Goal: Check status: Check status

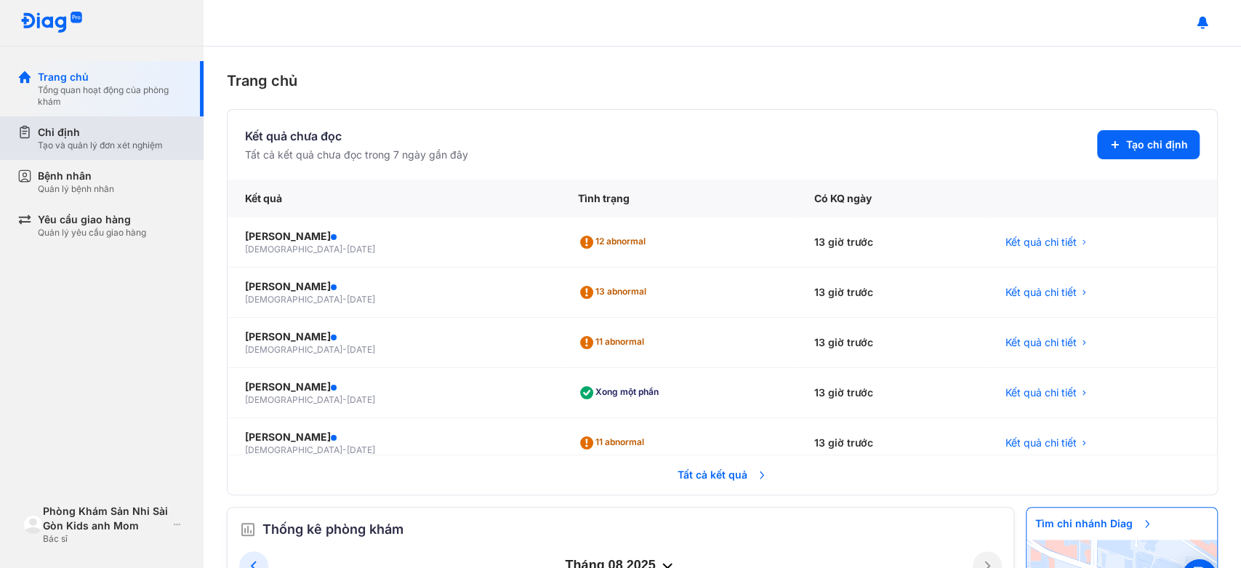
click at [154, 144] on div "Tạo và quản lý đơn xét nghiệm" at bounding box center [100, 146] width 125 height 12
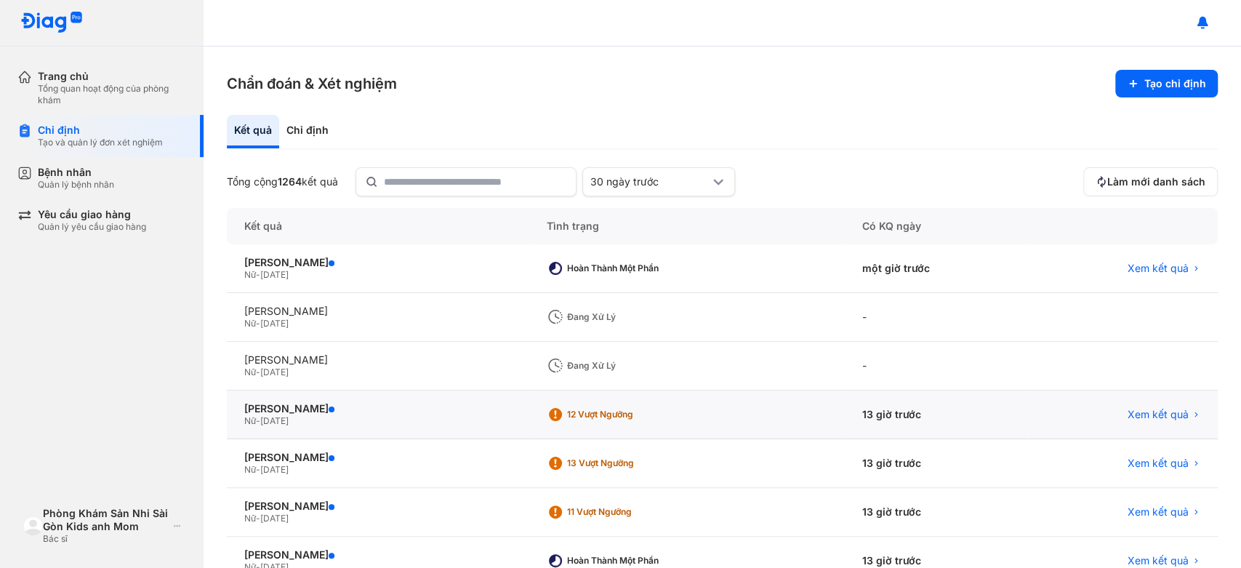
click at [463, 428] on div "TRẦN THỊ THANH THẢO Nữ - 22/02/1997" at bounding box center [378, 414] width 302 height 49
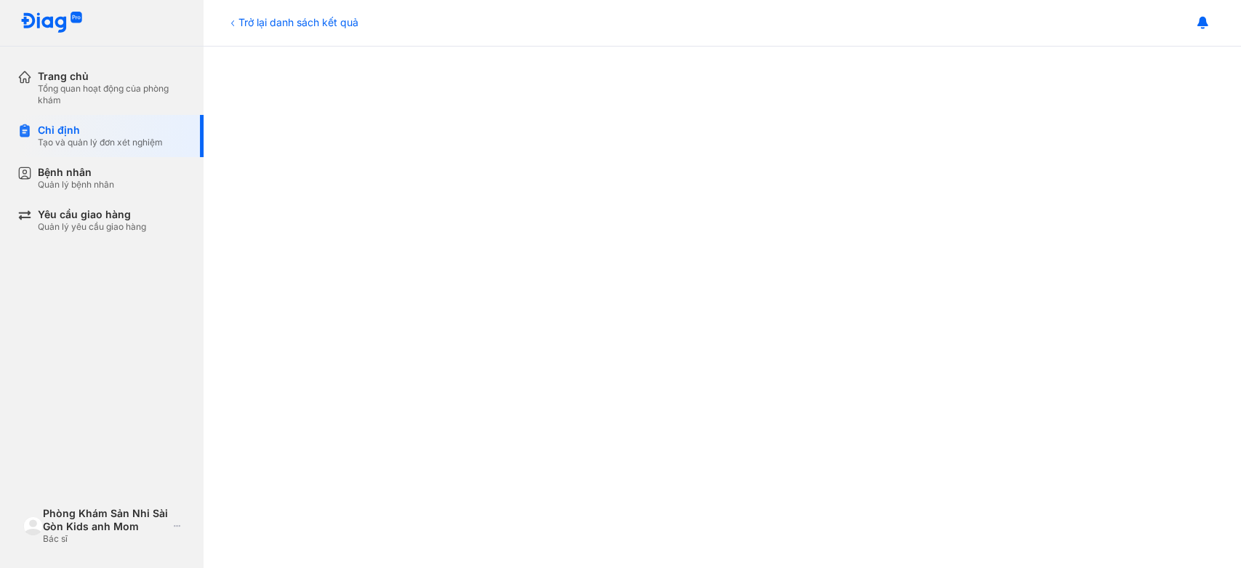
scroll to position [500, 0]
click at [62, 191] on div "Bệnh nhân Quản lý bệnh nhân" at bounding box center [110, 178] width 186 height 42
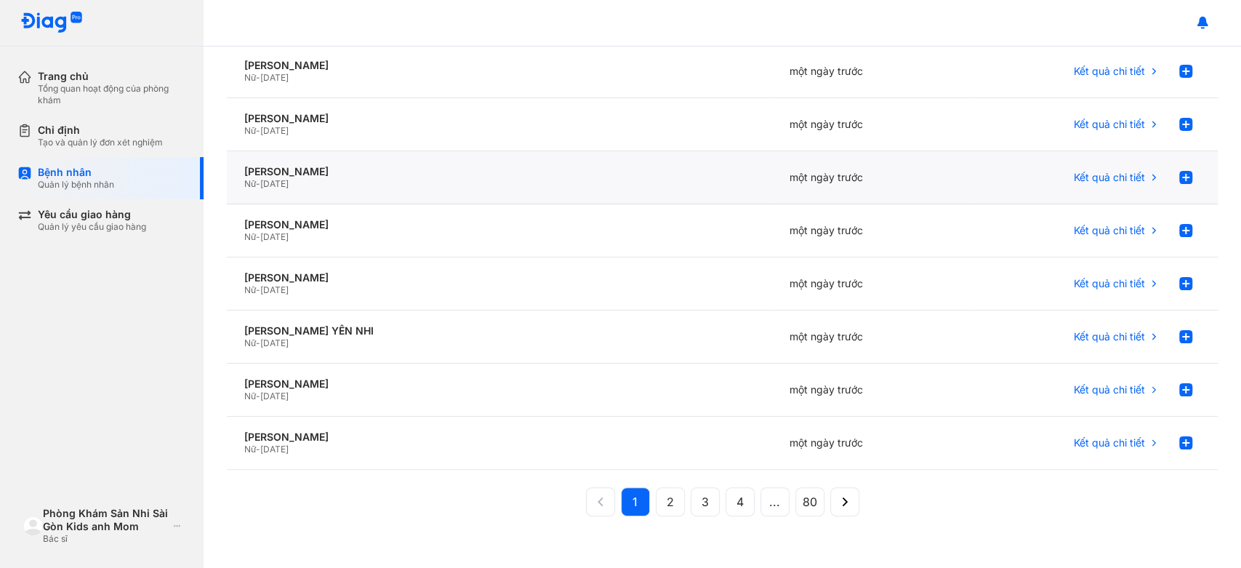
scroll to position [261, 0]
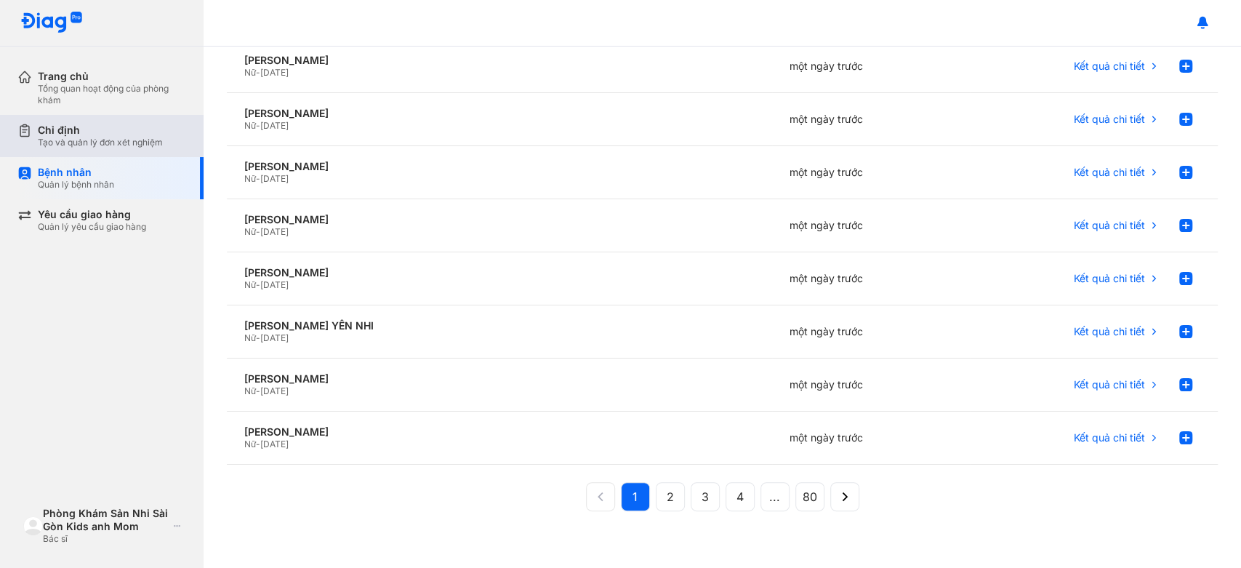
click at [93, 127] on div "Chỉ định" at bounding box center [100, 130] width 125 height 13
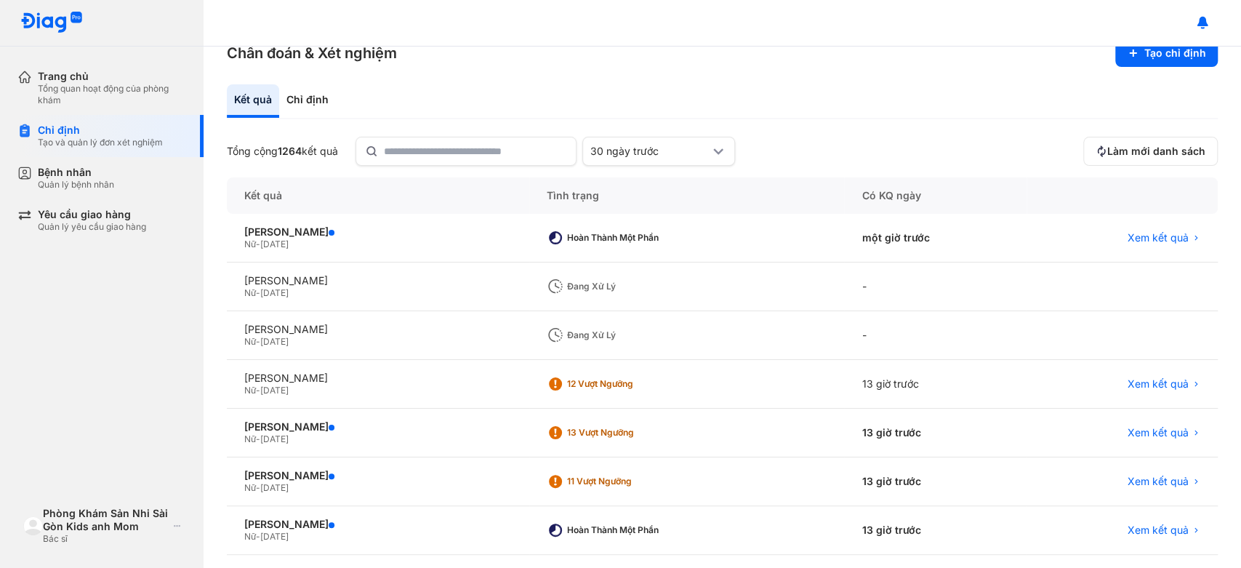
scroll to position [81, 0]
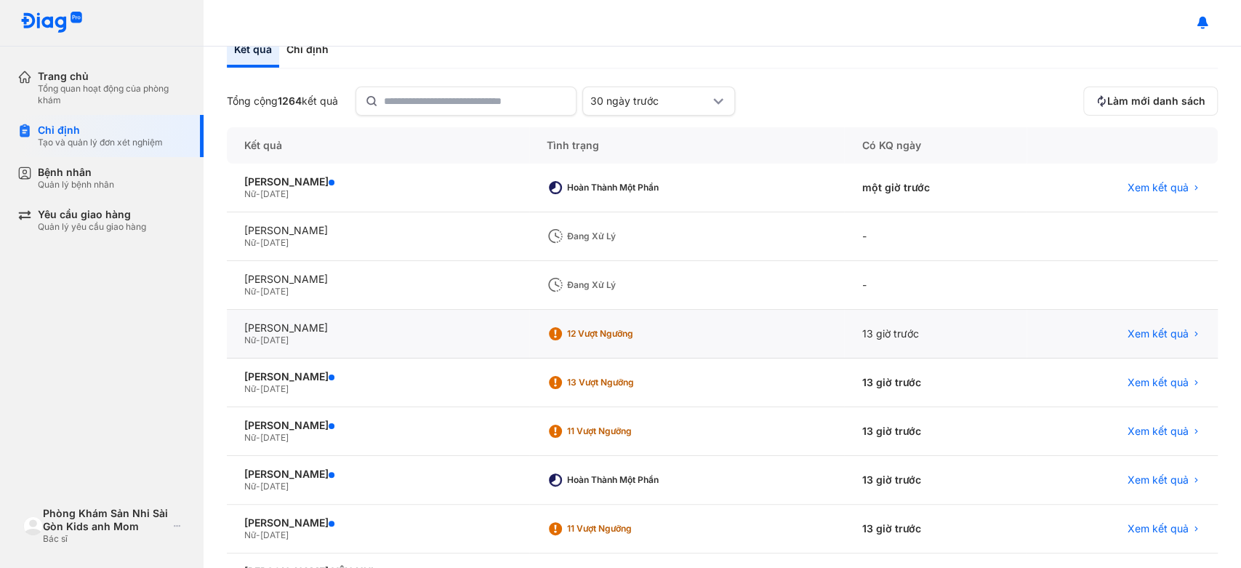
click at [598, 316] on div "12 Vượt ngưỡng" at bounding box center [687, 334] width 316 height 49
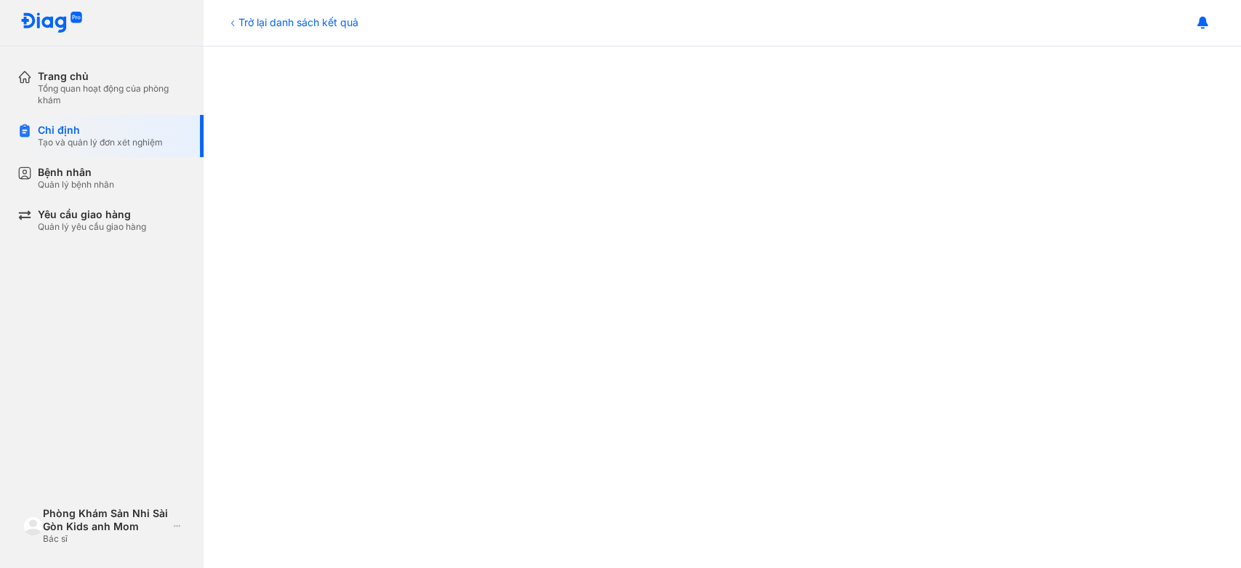
scroll to position [727, 0]
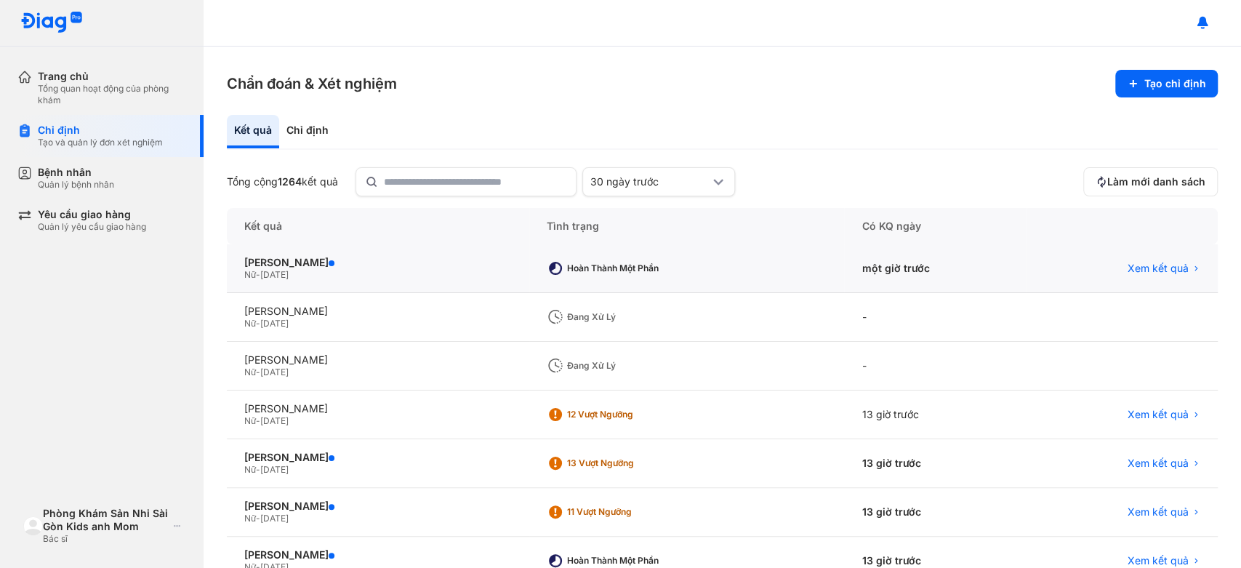
click at [351, 272] on div "Nữ - [DATE]" at bounding box center [378, 275] width 268 height 12
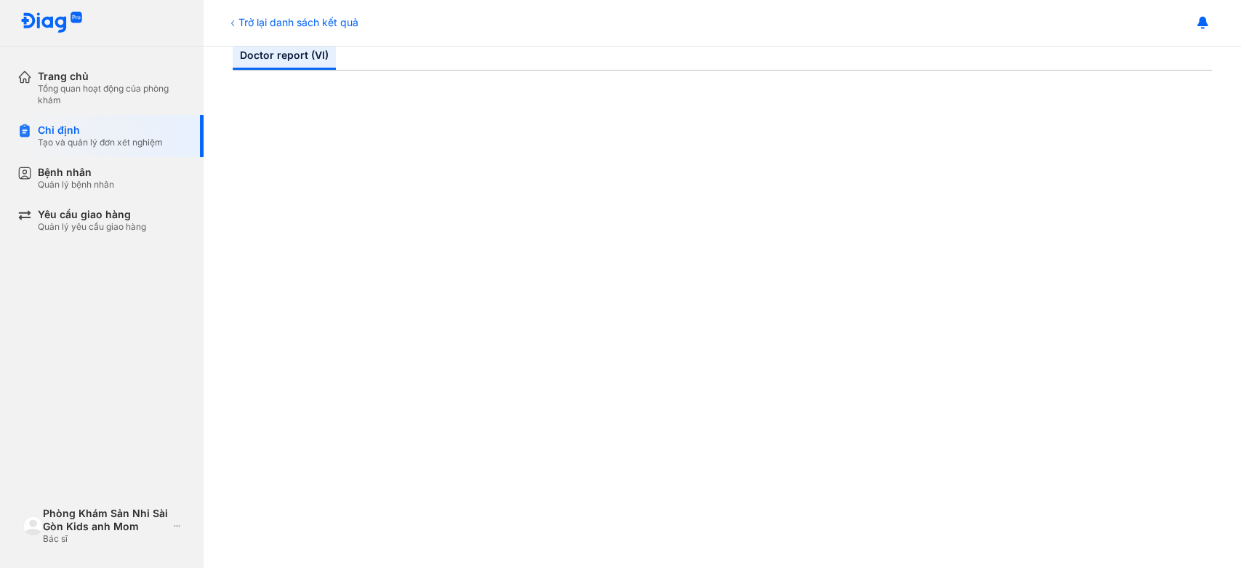
scroll to position [323, 0]
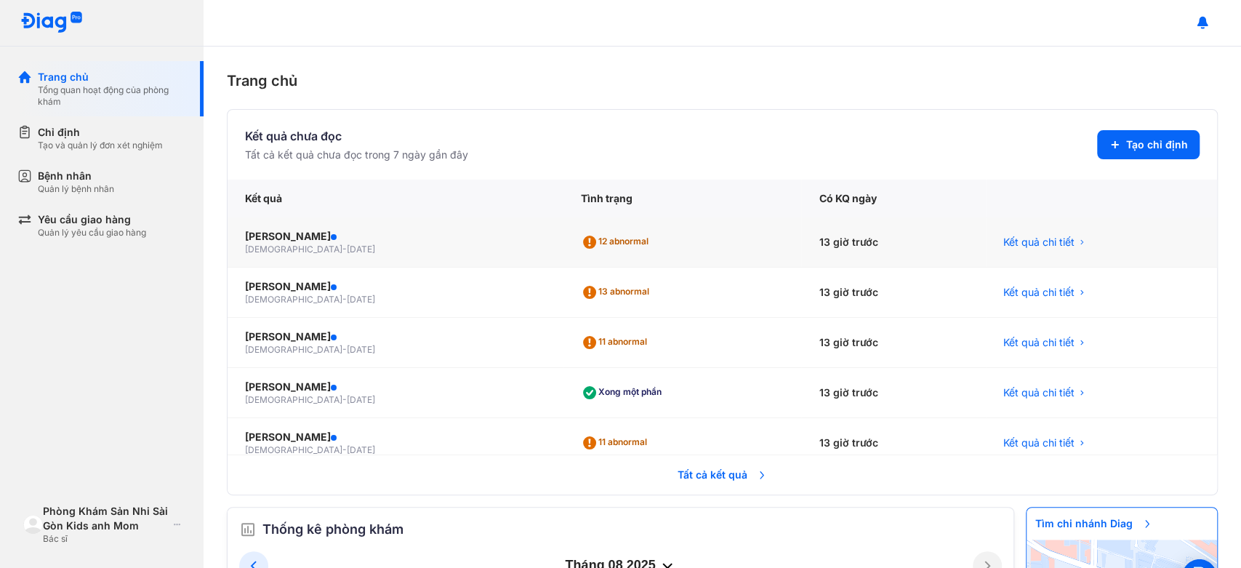
click at [347, 244] on span "[DATE]" at bounding box center [361, 249] width 28 height 11
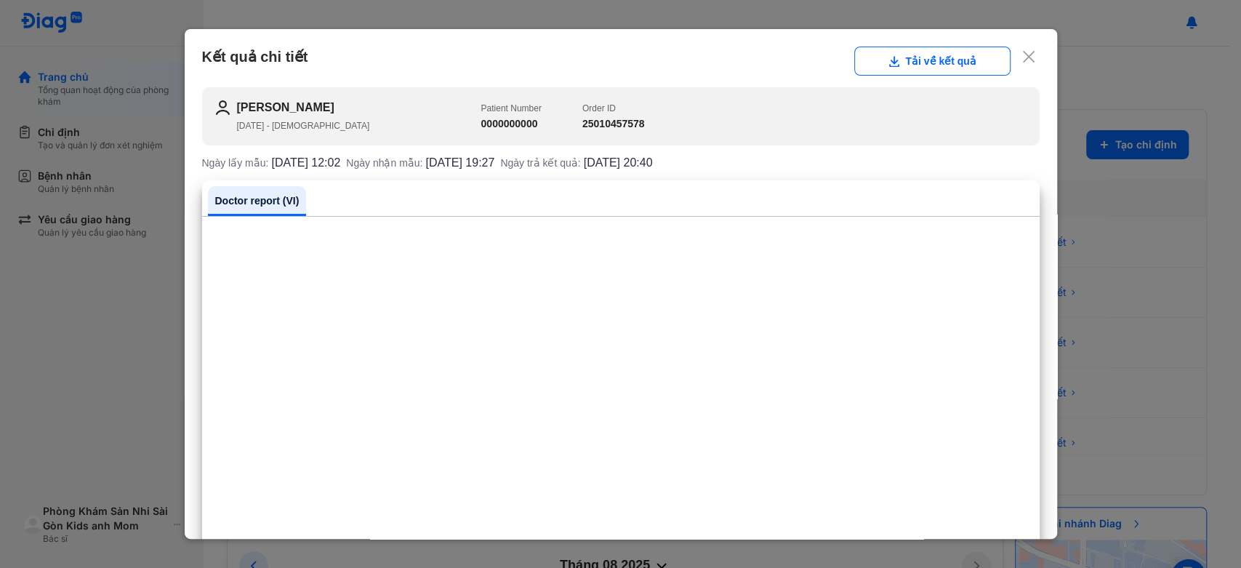
click at [795, 175] on div "TRẦN THỊ THANH THẢO 22/02/1997 - female Patient Number 0000000000 Order ID 2501…" at bounding box center [621, 133] width 838 height 93
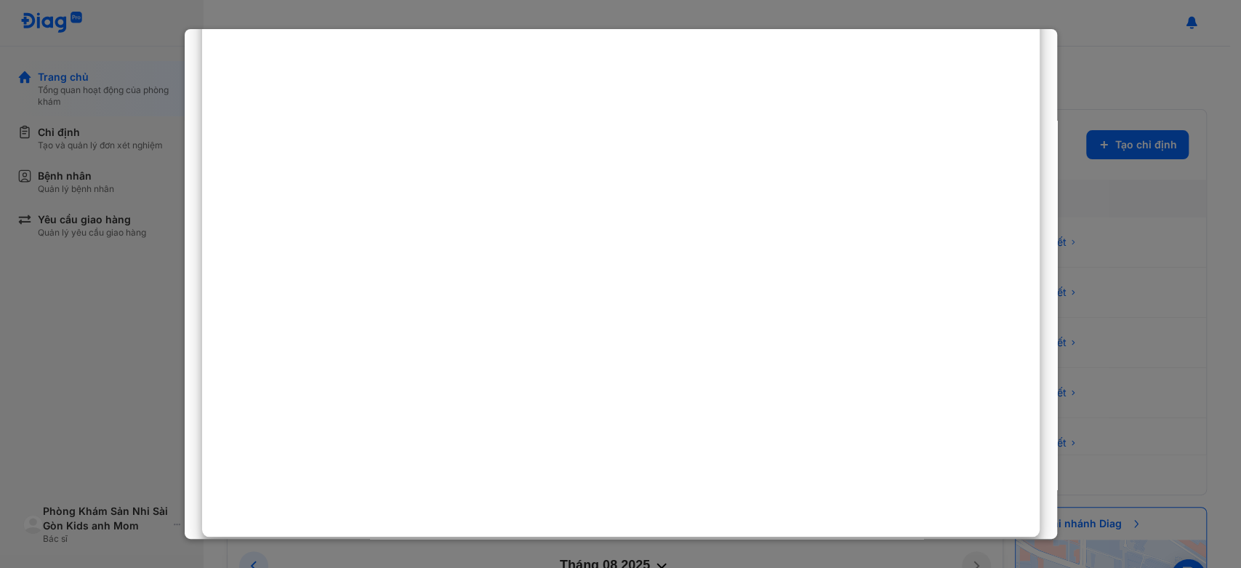
scroll to position [655, 0]
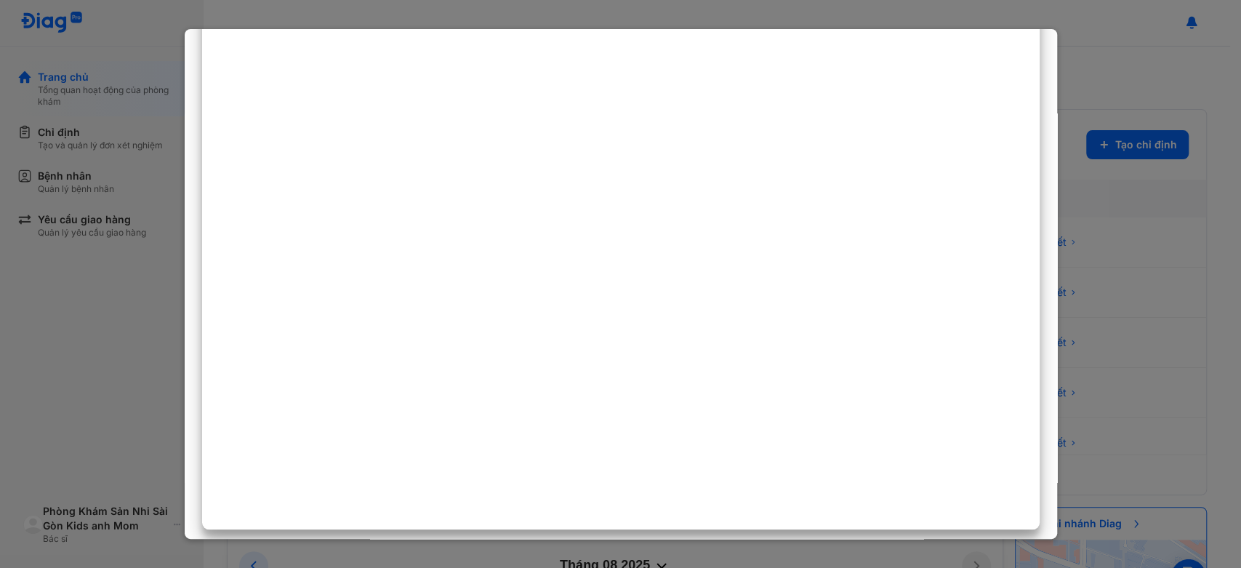
click at [116, 33] on div at bounding box center [620, 284] width 1241 height 568
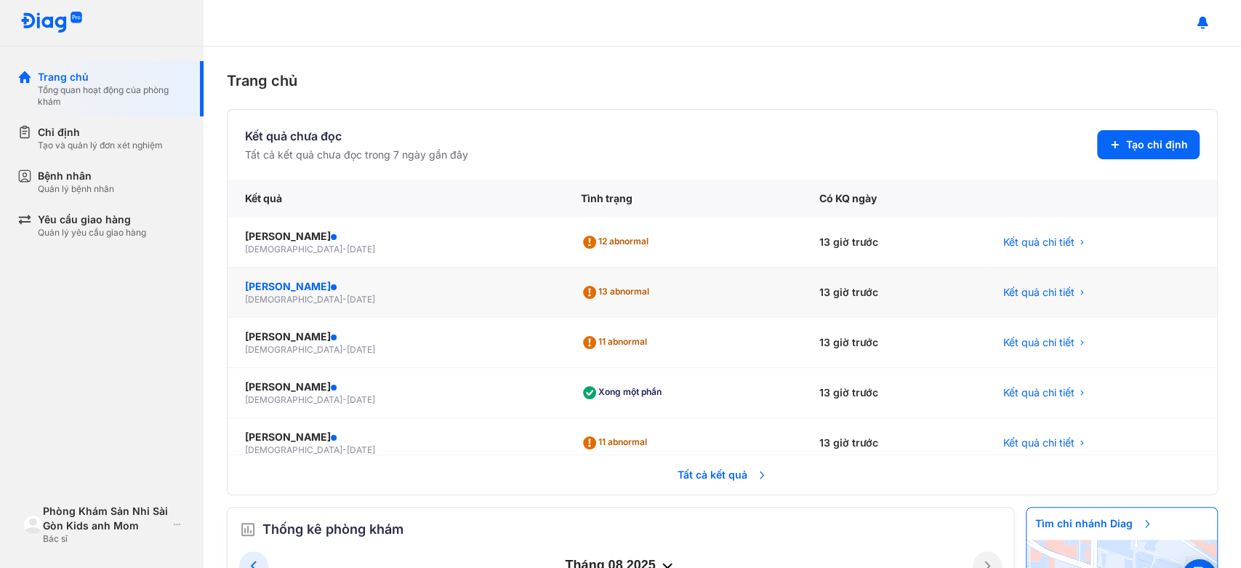
click at [279, 284] on div "[PERSON_NAME]" at bounding box center [395, 286] width 301 height 15
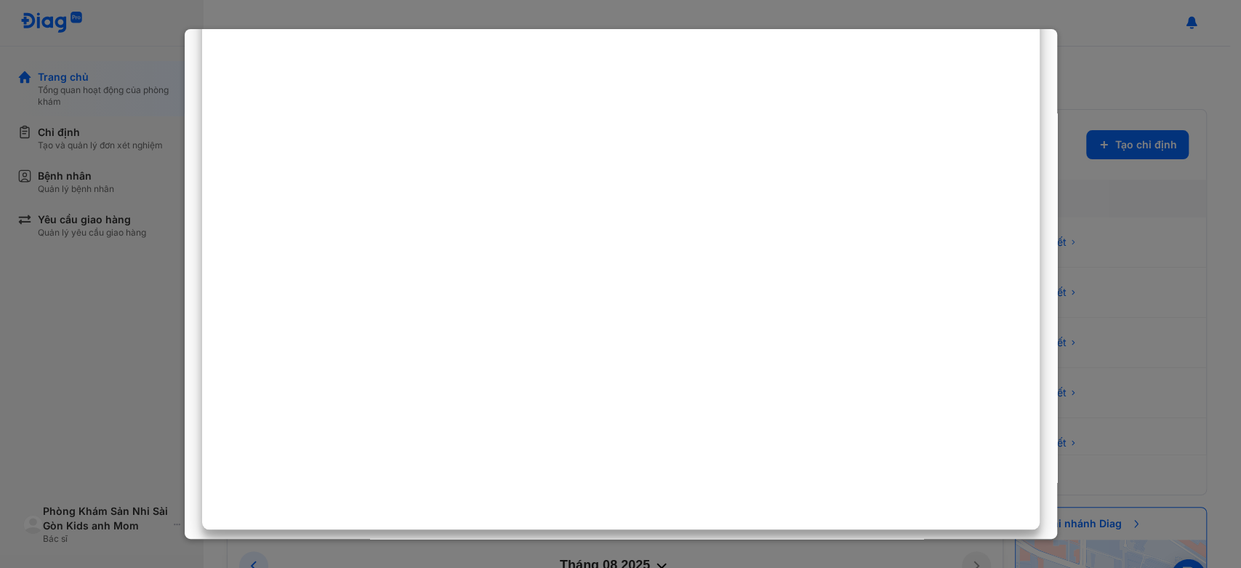
click at [140, 76] on div at bounding box center [620, 284] width 1241 height 568
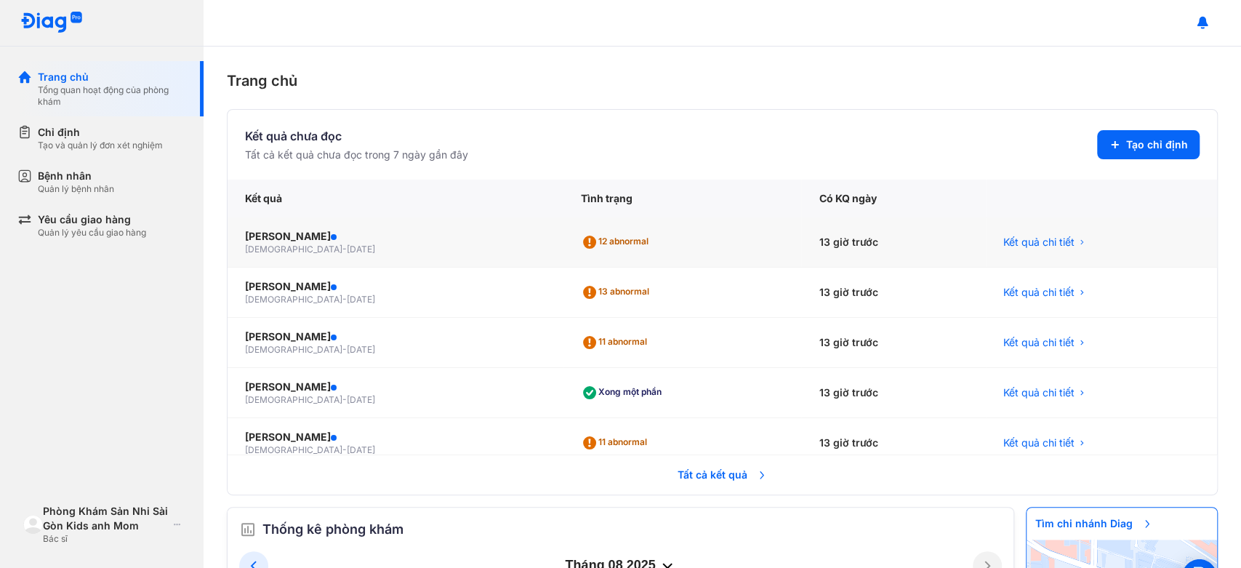
click at [734, 240] on div "12 abnormal" at bounding box center [683, 242] width 238 height 50
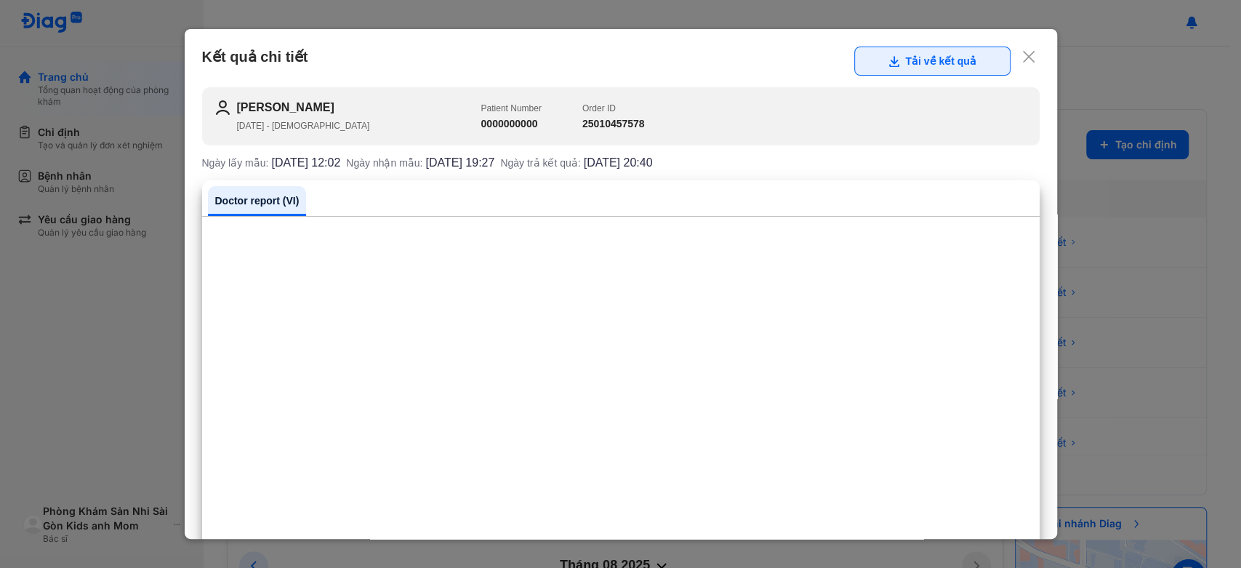
click at [907, 65] on button "Tải về kết quả" at bounding box center [932, 61] width 156 height 29
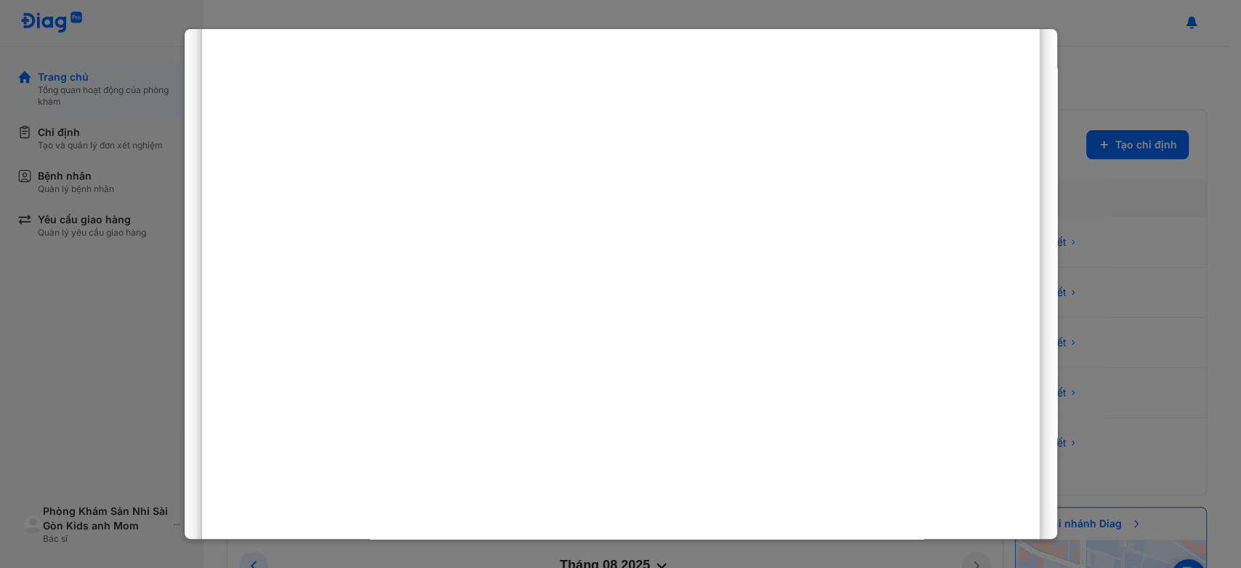
scroll to position [332, 0]
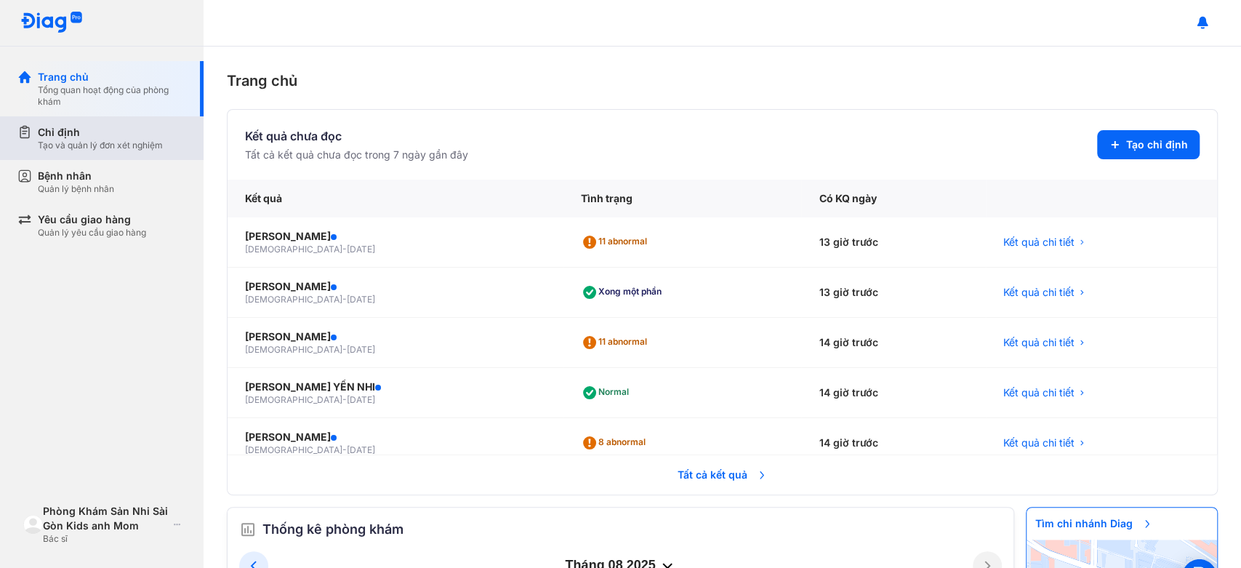
click at [116, 140] on div "Tạo và quản lý đơn xét nghiệm" at bounding box center [100, 146] width 125 height 12
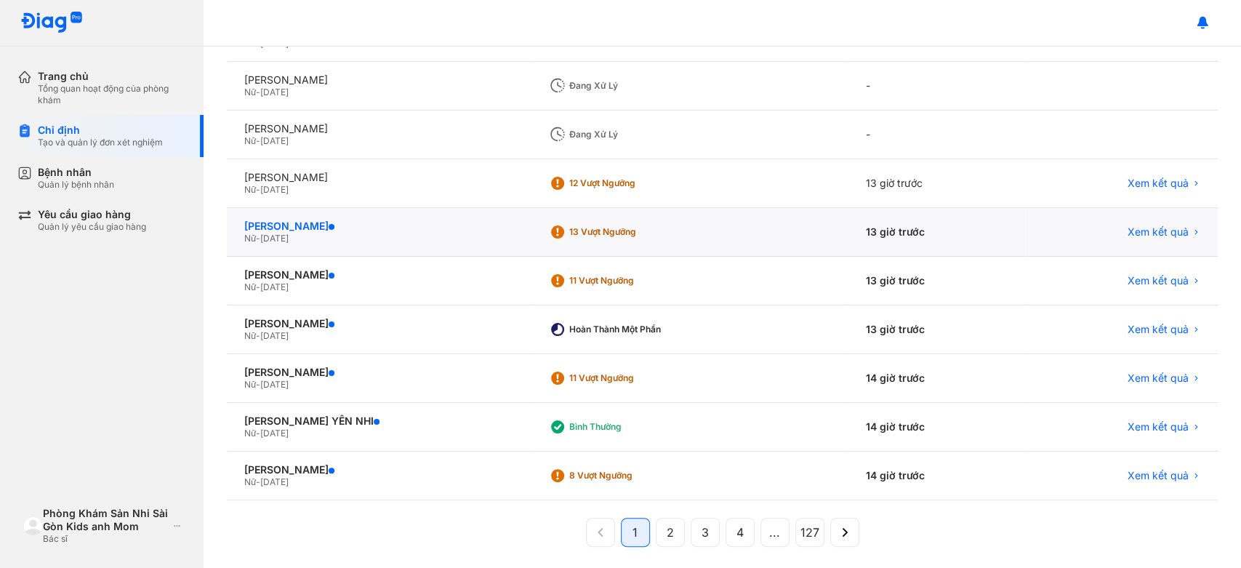
scroll to position [238, 0]
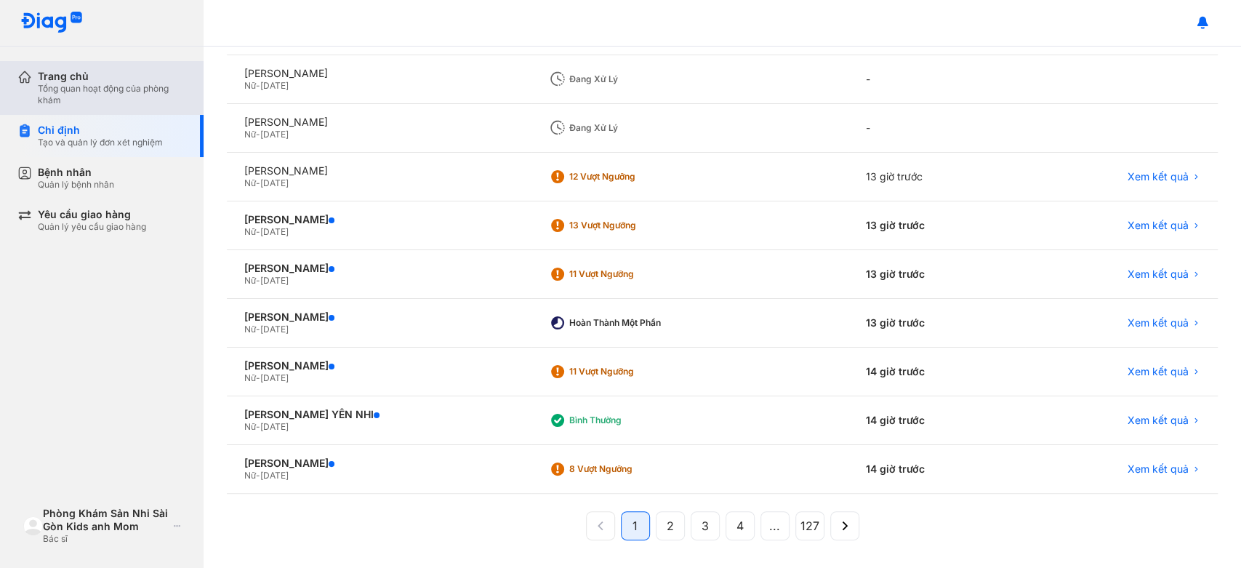
click at [87, 94] on div "Tổng quan hoạt động của phòng khám" at bounding box center [112, 94] width 148 height 23
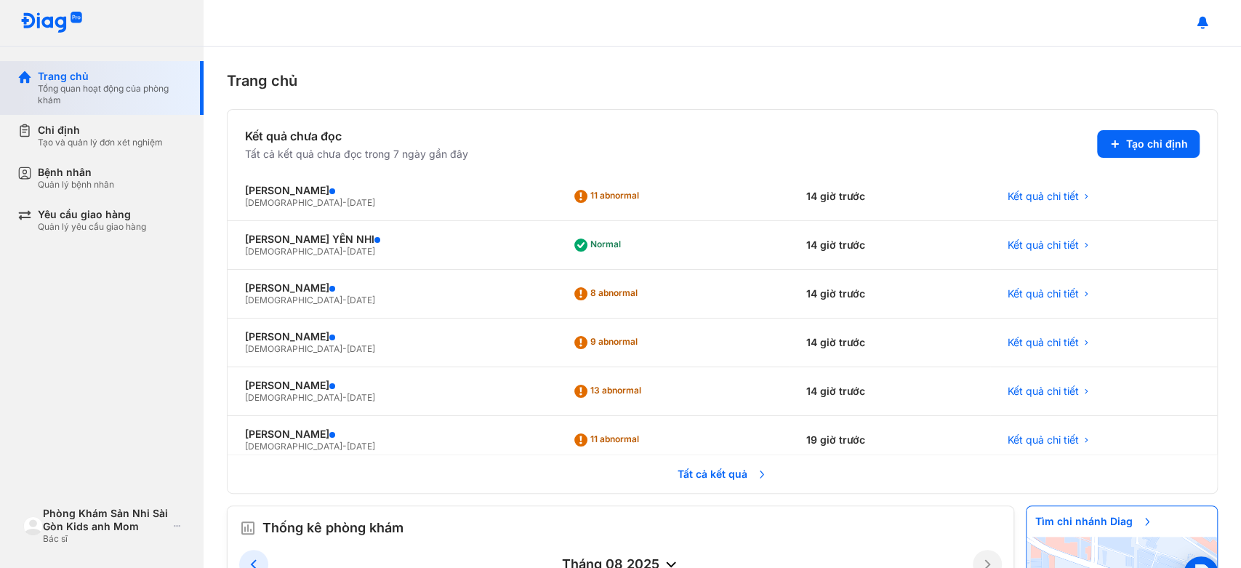
scroll to position [149, 0]
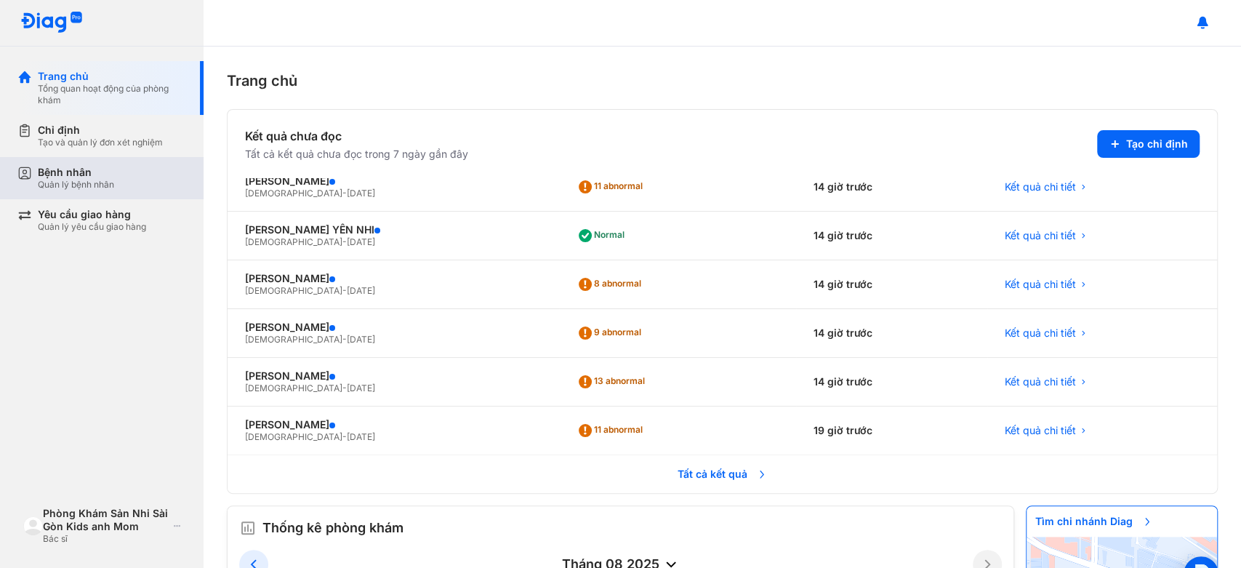
click at [128, 161] on div "Bệnh nhân Quản lý bệnh nhân" at bounding box center [110, 178] width 186 height 42
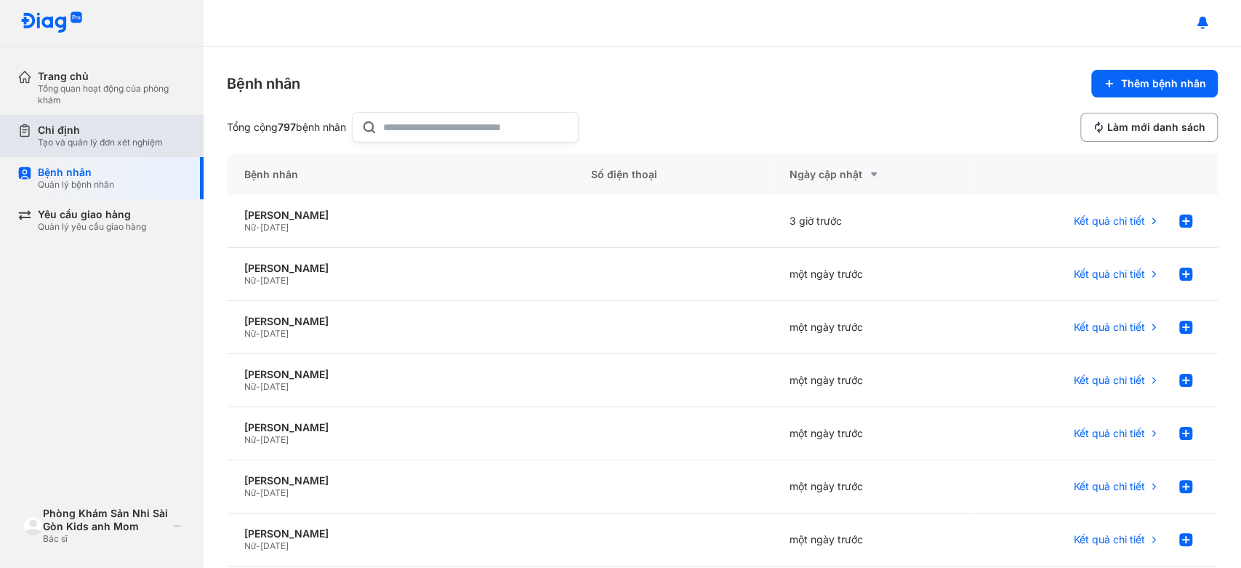
click at [136, 131] on div "Chỉ định" at bounding box center [100, 130] width 125 height 13
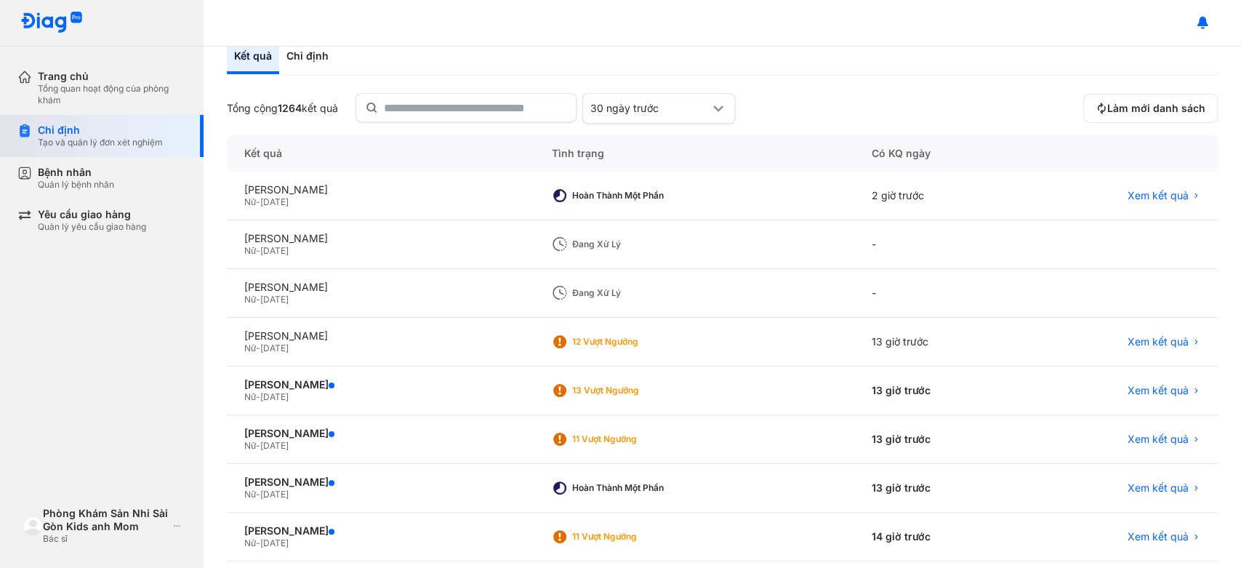
scroll to position [161, 0]
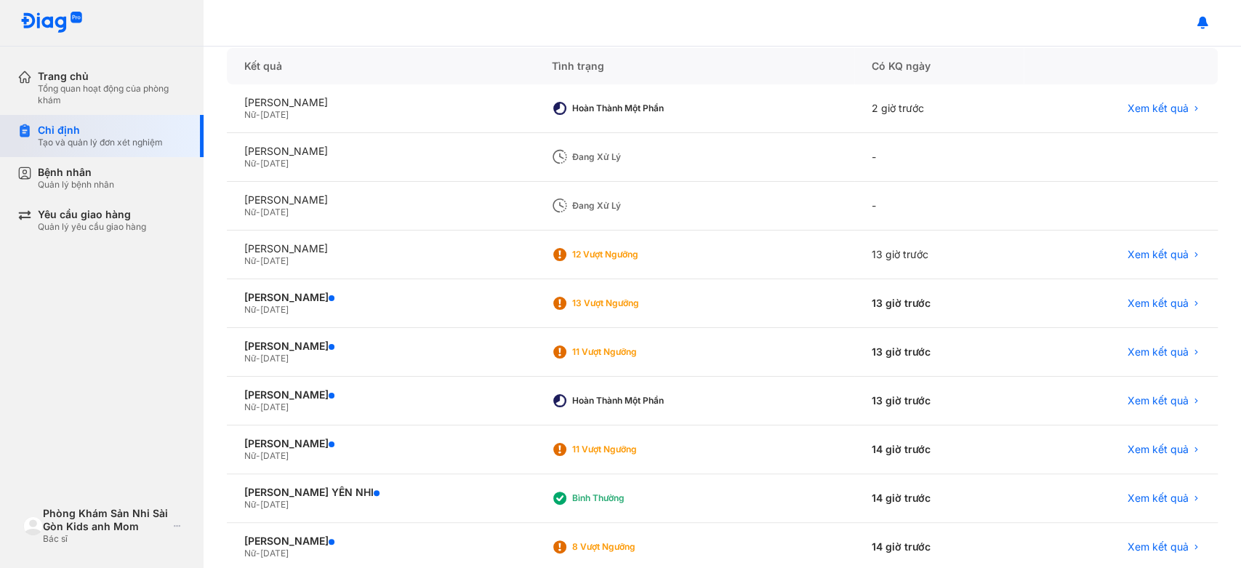
click at [129, 142] on div "Tạo và quản lý đơn xét nghiệm" at bounding box center [100, 143] width 125 height 12
click at [348, 245] on div "[PERSON_NAME]" at bounding box center [380, 248] width 272 height 13
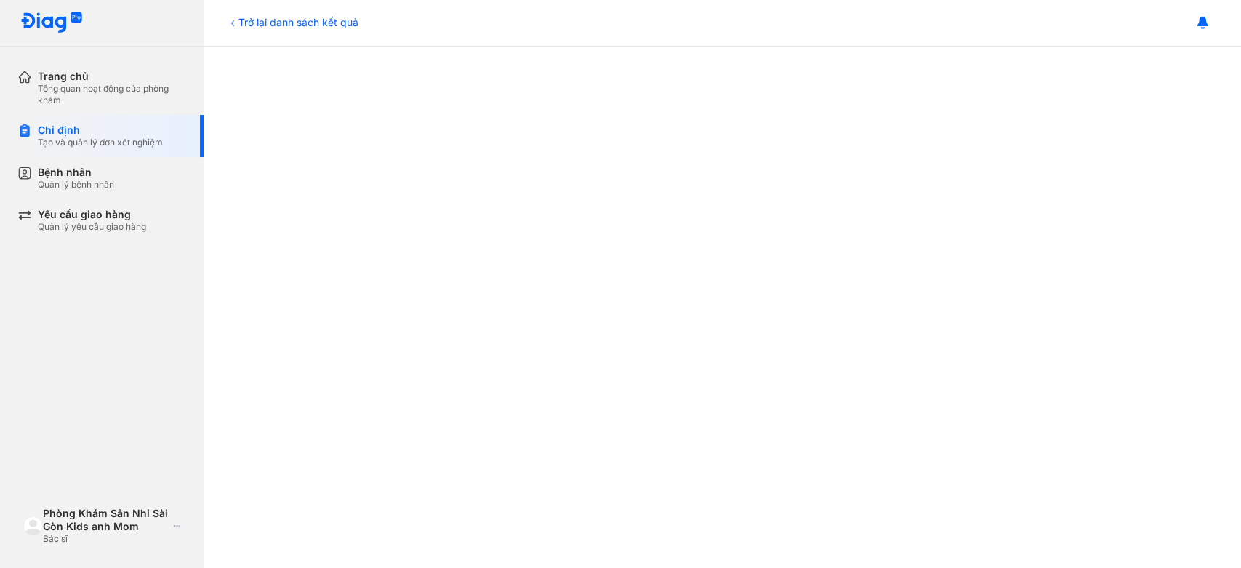
scroll to position [323, 0]
click at [55, 121] on div "Chỉ định Tạo và quản lý đơn xét nghiệm" at bounding box center [110, 136] width 186 height 42
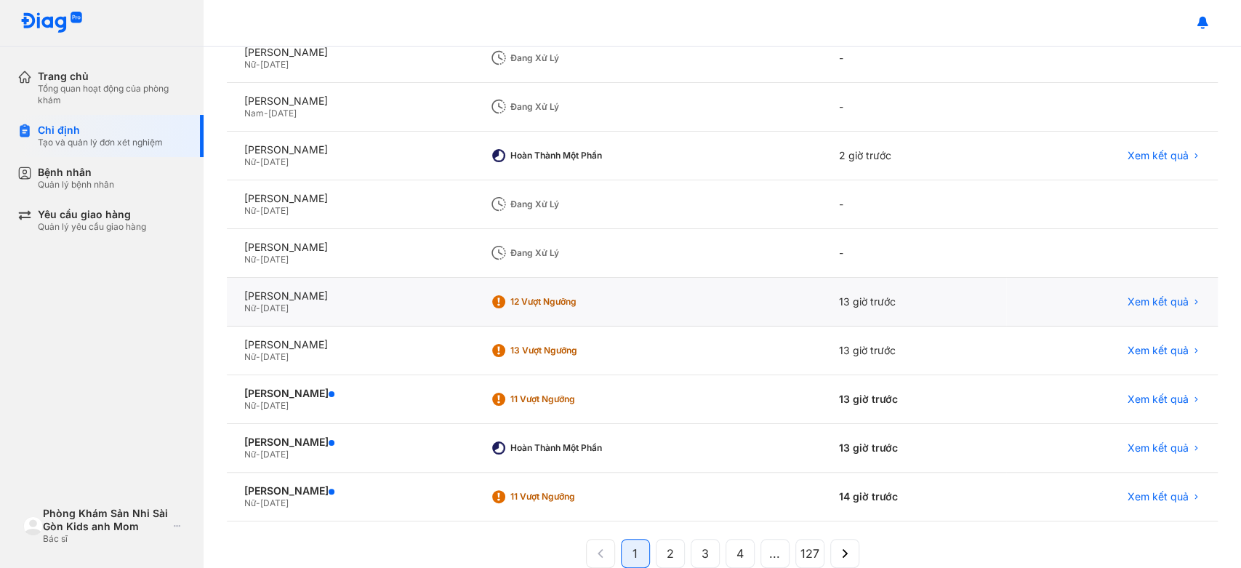
scroll to position [238, 0]
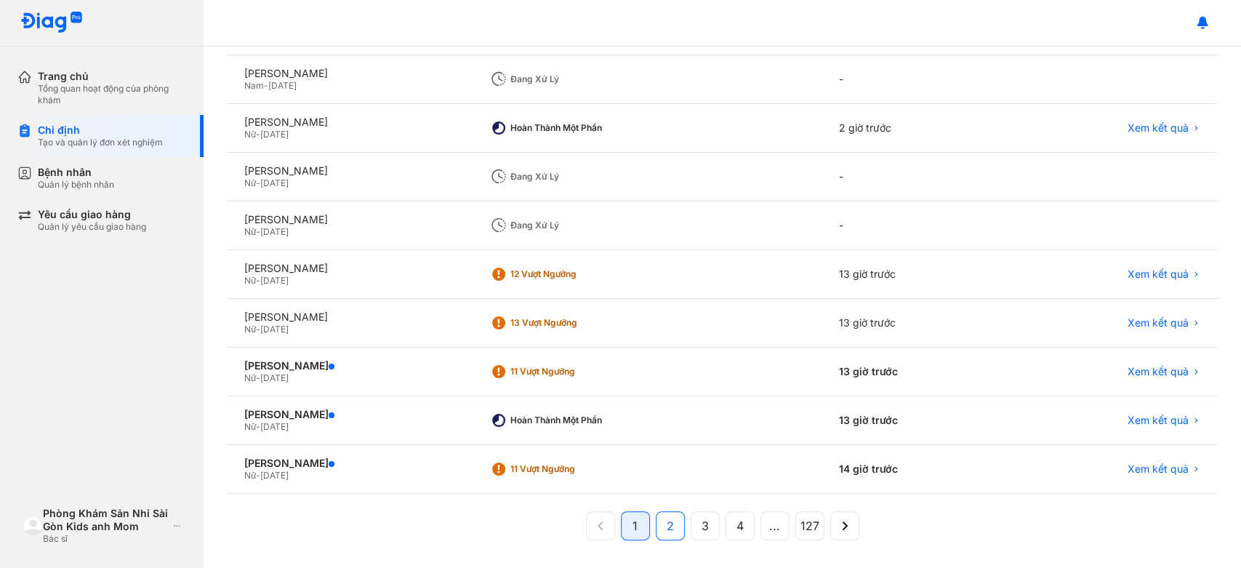
click at [691, 526] on button "2" at bounding box center [705, 525] width 29 height 29
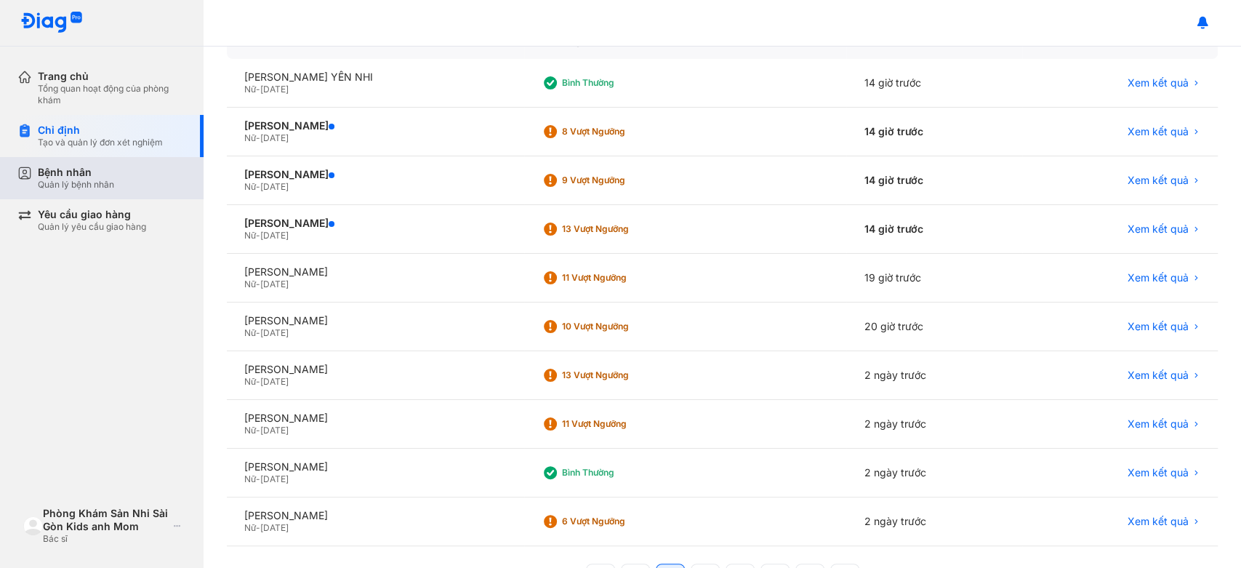
scroll to position [157, 0]
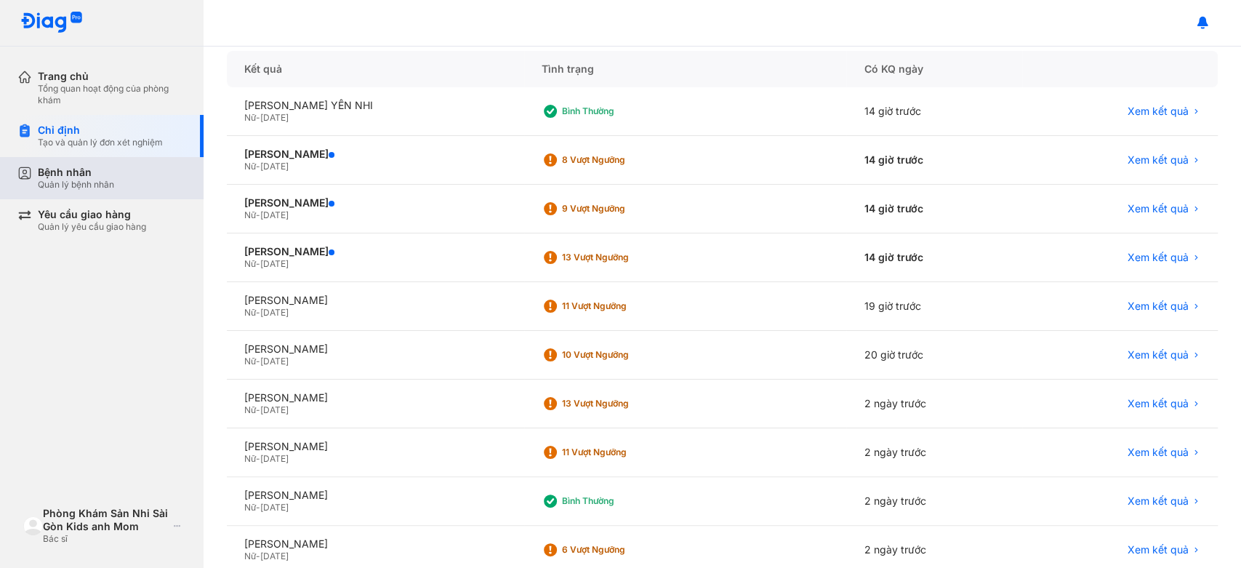
click at [131, 181] on div "Bệnh nhân Quản lý bệnh nhân" at bounding box center [112, 178] width 148 height 25
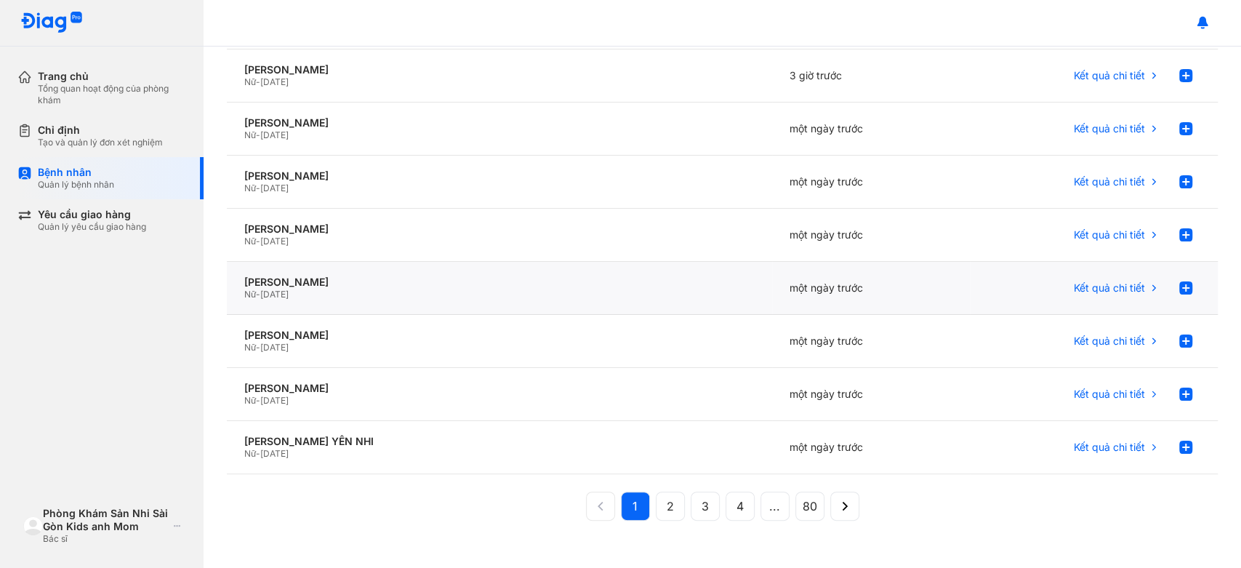
scroll to position [261, 0]
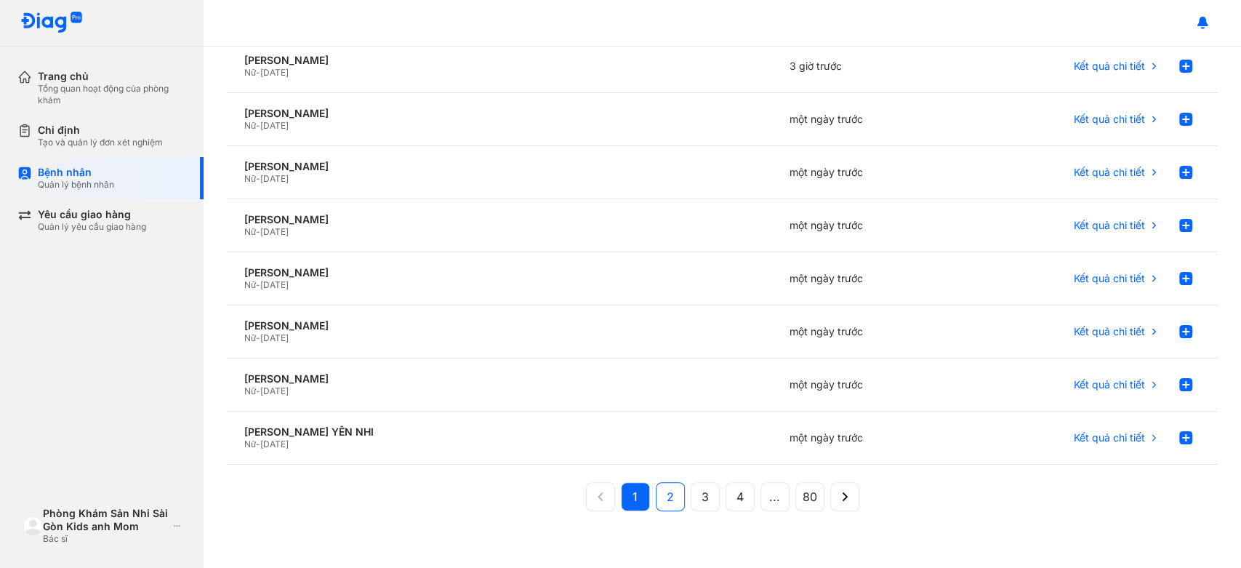
click at [667, 499] on span "2" at bounding box center [670, 496] width 7 height 17
